Goal: Task Accomplishment & Management: Complete application form

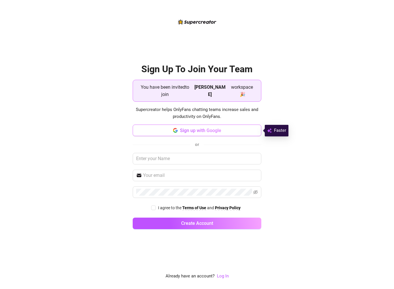
click at [240, 130] on button "Sign up with Google" at bounding box center [197, 130] width 129 height 12
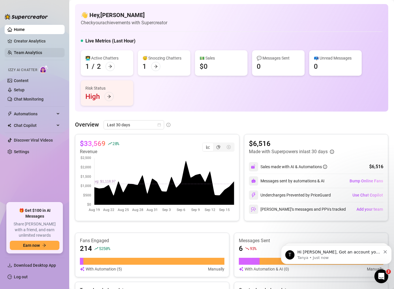
click at [31, 55] on link "Team Analytics" at bounding box center [28, 52] width 28 height 5
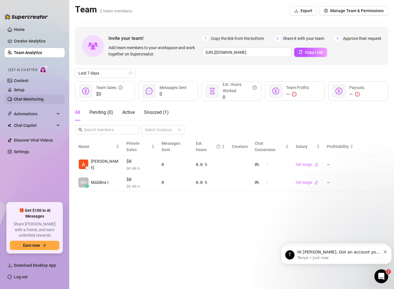
click at [44, 101] on link "Chat Monitoring" at bounding box center [29, 99] width 30 height 5
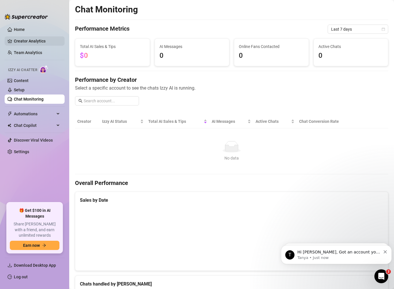
click at [34, 41] on link "Creator Analytics" at bounding box center [37, 40] width 46 height 9
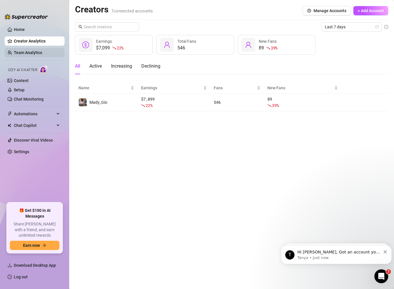
click at [34, 55] on link "Team Analytics" at bounding box center [28, 52] width 28 height 5
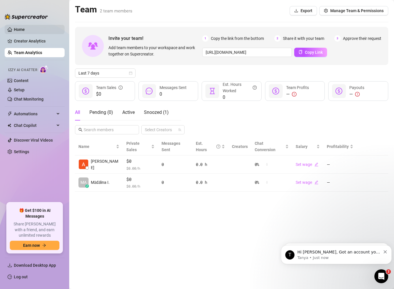
click at [23, 30] on link "Home" at bounding box center [19, 29] width 11 height 5
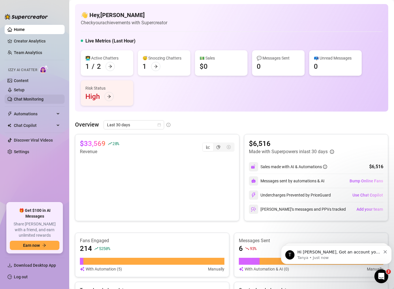
click at [33, 101] on link "Chat Monitoring" at bounding box center [29, 99] width 30 height 5
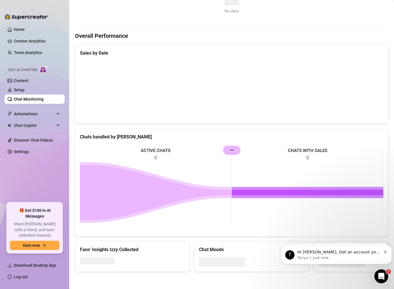
scroll to position [147, 0]
click at [381, 274] on icon "Open Intercom Messenger" at bounding box center [381, 275] width 10 height 10
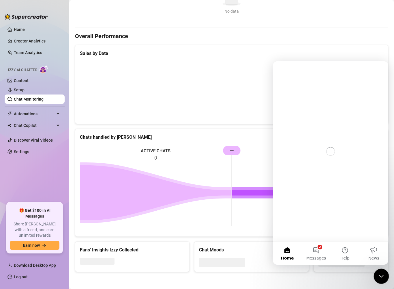
scroll to position [0, 0]
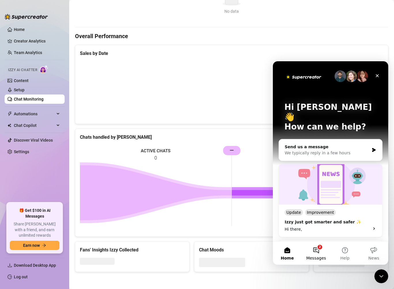
click at [317, 253] on button "2 Messages" at bounding box center [316, 252] width 29 height 23
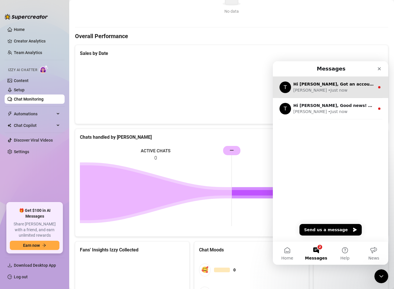
click at [359, 93] on div "Tanya • Just now" at bounding box center [333, 90] width 81 height 6
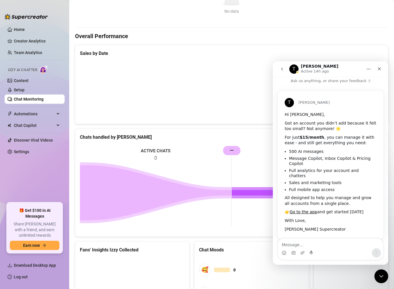
scroll to position [4, 0]
click at [380, 68] on icon "Close" at bounding box center [379, 68] width 5 height 5
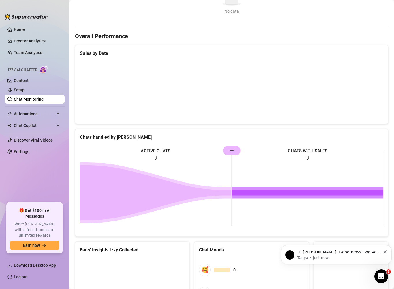
scroll to position [0, 0]
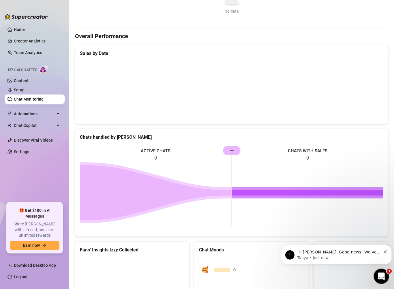
click at [381, 275] on icon "Open Intercom Messenger" at bounding box center [381, 275] width 10 height 10
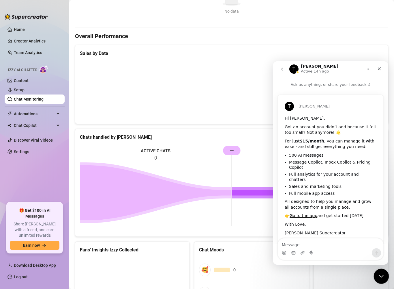
scroll to position [4, 0]
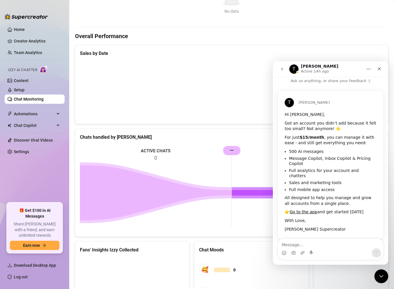
click at [282, 72] on button "go back" at bounding box center [282, 68] width 11 height 11
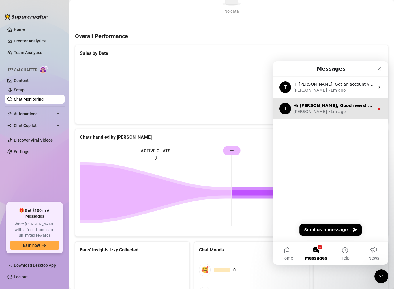
click at [362, 110] on div "Tanya • 1m ago" at bounding box center [333, 111] width 81 height 6
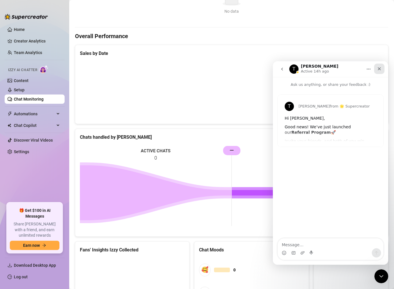
click at [381, 67] on icon "Close" at bounding box center [379, 68] width 5 height 5
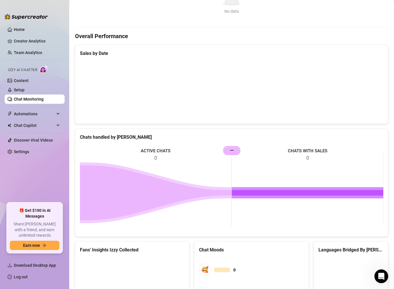
click at [33, 57] on ul "Home Creator Analytics Team Analytics Izzy AI Chatter Content Setup Chat Monito…" at bounding box center [35, 111] width 60 height 177
click at [32, 53] on link "Team Analytics" at bounding box center [28, 52] width 28 height 5
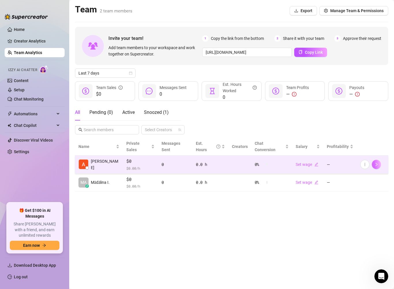
click at [375, 162] on icon "right" at bounding box center [377, 164] width 4 height 4
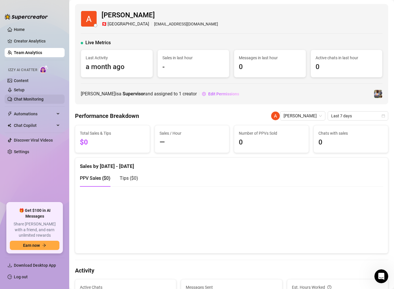
click at [44, 99] on link "Chat Monitoring" at bounding box center [29, 99] width 30 height 5
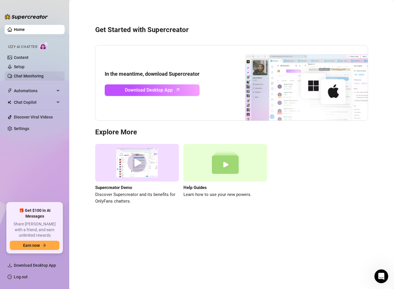
click at [39, 76] on link "Chat Monitoring" at bounding box center [29, 76] width 30 height 5
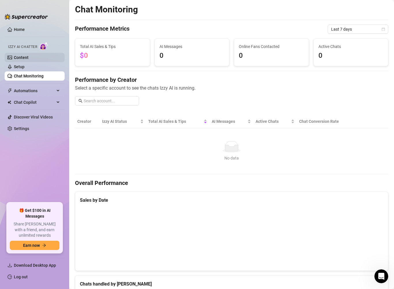
click at [27, 58] on link "Content" at bounding box center [21, 57] width 15 height 5
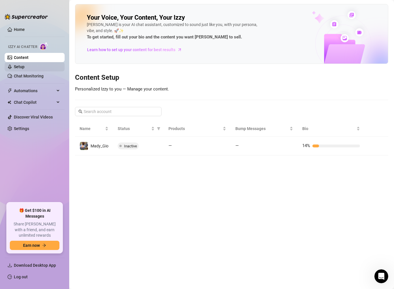
click at [25, 68] on link "Setup" at bounding box center [19, 66] width 11 height 5
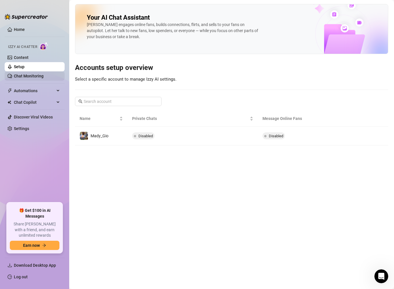
click at [29, 78] on link "Chat Monitoring" at bounding box center [29, 76] width 30 height 5
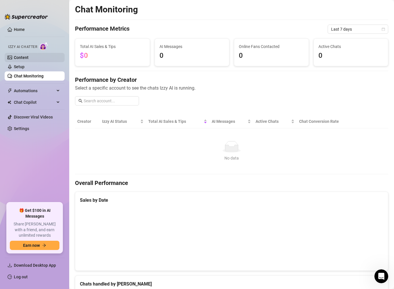
click at [21, 59] on link "Content" at bounding box center [21, 57] width 15 height 5
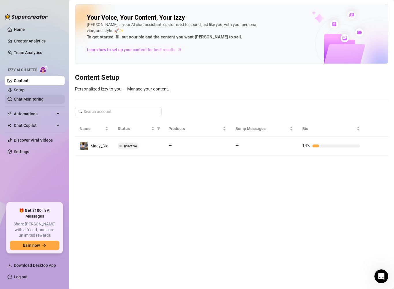
click at [36, 100] on link "Chat Monitoring" at bounding box center [29, 99] width 30 height 5
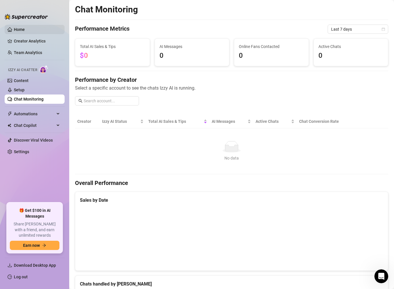
click at [25, 29] on link "Home" at bounding box center [19, 29] width 11 height 5
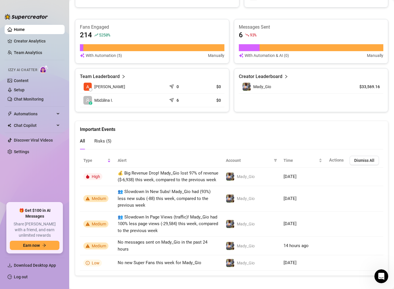
scroll to position [213, 0]
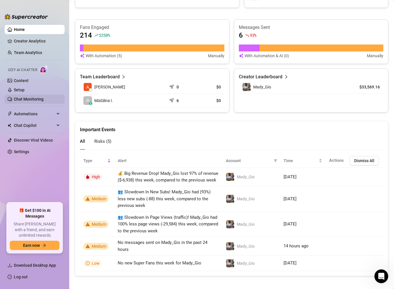
click at [24, 101] on link "Chat Monitoring" at bounding box center [29, 99] width 30 height 5
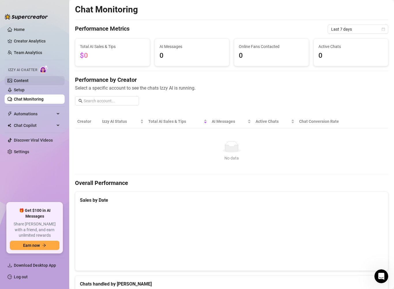
click at [23, 81] on link "Content" at bounding box center [21, 80] width 15 height 5
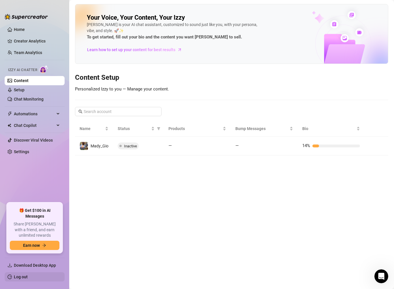
click at [18, 277] on link "Log out" at bounding box center [21, 276] width 14 height 5
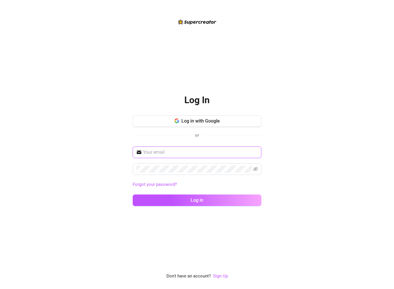
click at [156, 155] on input "text" at bounding box center [200, 152] width 115 height 7
click at [231, 120] on button "Log in with Google" at bounding box center [197, 121] width 129 height 12
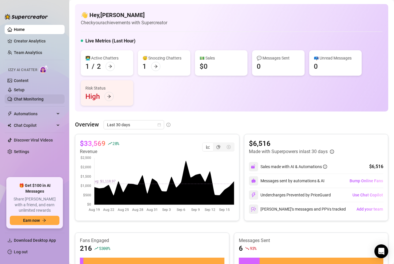
click at [23, 100] on link "Chat Monitoring" at bounding box center [29, 99] width 30 height 5
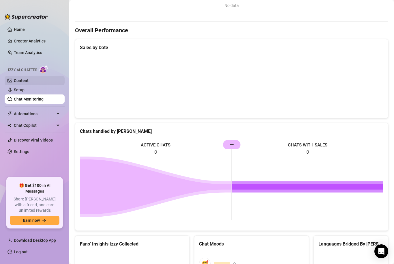
click at [29, 81] on link "Content" at bounding box center [21, 80] width 15 height 5
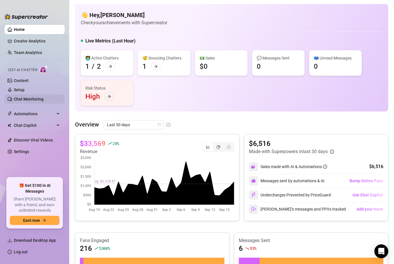
click at [25, 98] on link "Chat Monitoring" at bounding box center [29, 99] width 30 height 5
click at [23, 98] on link "Chat Monitoring" at bounding box center [29, 99] width 30 height 5
click at [26, 101] on link "Chat Monitoring" at bounding box center [29, 99] width 30 height 5
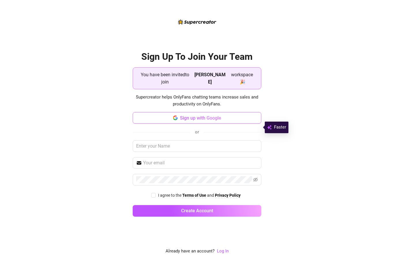
click at [221, 121] on span "Sign up with Google" at bounding box center [200, 117] width 41 height 5
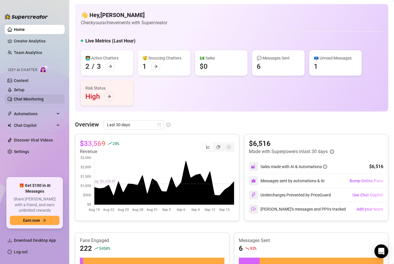
click at [33, 100] on link "Chat Monitoring" at bounding box center [29, 99] width 30 height 5
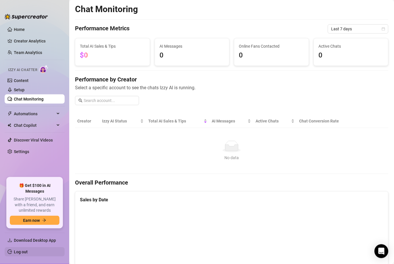
click at [25, 254] on link "Log out" at bounding box center [21, 251] width 14 height 5
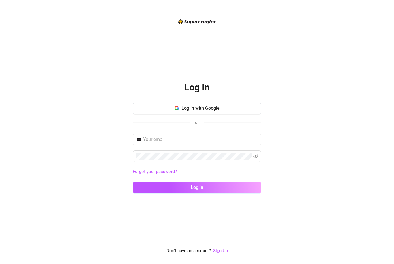
scroll to position [0, 0]
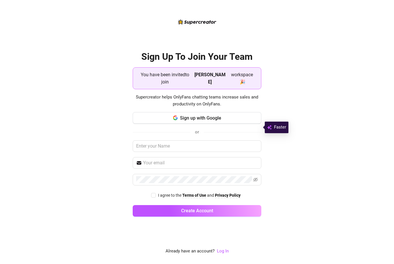
click at [235, 78] on div "You have been invited to join [PERSON_NAME] workspace 🎉" at bounding box center [197, 78] width 129 height 22
click at [216, 85] on strong "[PERSON_NAME]" at bounding box center [209, 78] width 31 height 13
click at [207, 85] on strong "[PERSON_NAME]" at bounding box center [209, 78] width 31 height 13
click at [207, 85] on span "[PERSON_NAME]" at bounding box center [209, 78] width 33 height 14
click at [244, 85] on span "workspace 🎉" at bounding box center [242, 78] width 29 height 14
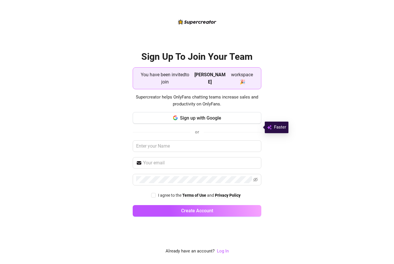
click at [161, 85] on span "You have been invited to join" at bounding box center [165, 78] width 55 height 14
click at [154, 197] on input "I agree to the Terms of Use and Privacy Policy" at bounding box center [153, 195] width 4 height 4
checkbox input "true"
click at [220, 85] on strong "Mădălina Ioana" at bounding box center [209, 78] width 31 height 13
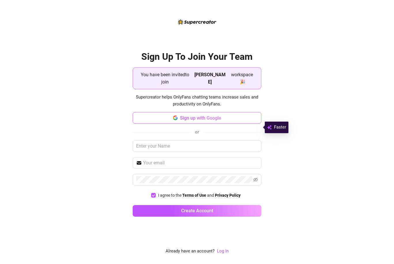
click at [211, 121] on span "Sign up with Google" at bounding box center [200, 117] width 41 height 5
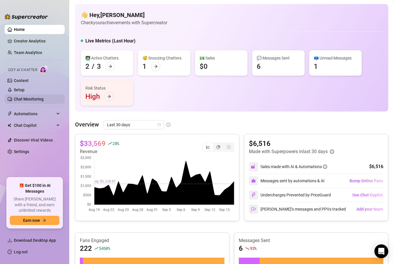
click at [40, 97] on link "Chat Monitoring" at bounding box center [29, 99] width 30 height 5
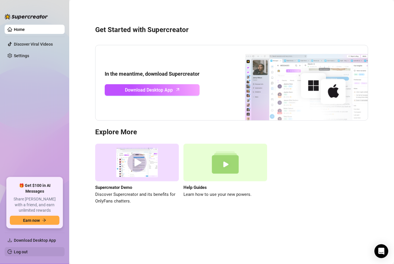
click at [28, 254] on link "Log out" at bounding box center [21, 251] width 14 height 5
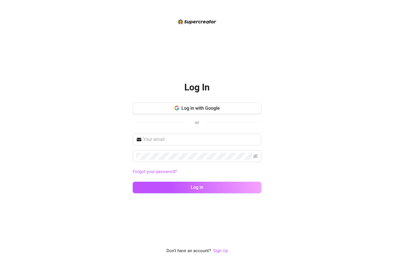
scroll to position [0, 0]
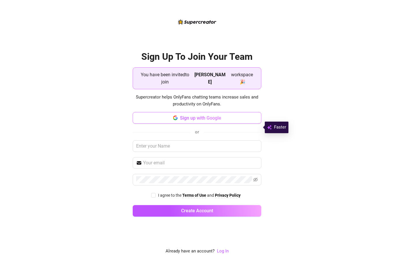
click at [199, 121] on span "Sign up with Google" at bounding box center [200, 117] width 41 height 5
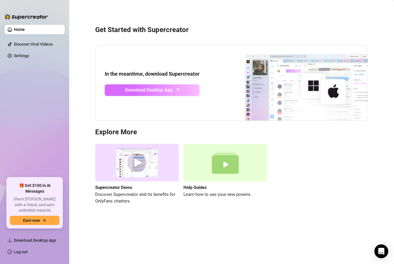
click at [143, 91] on span "Download Desktop App" at bounding box center [149, 89] width 48 height 7
